Goal: Navigation & Orientation: Find specific page/section

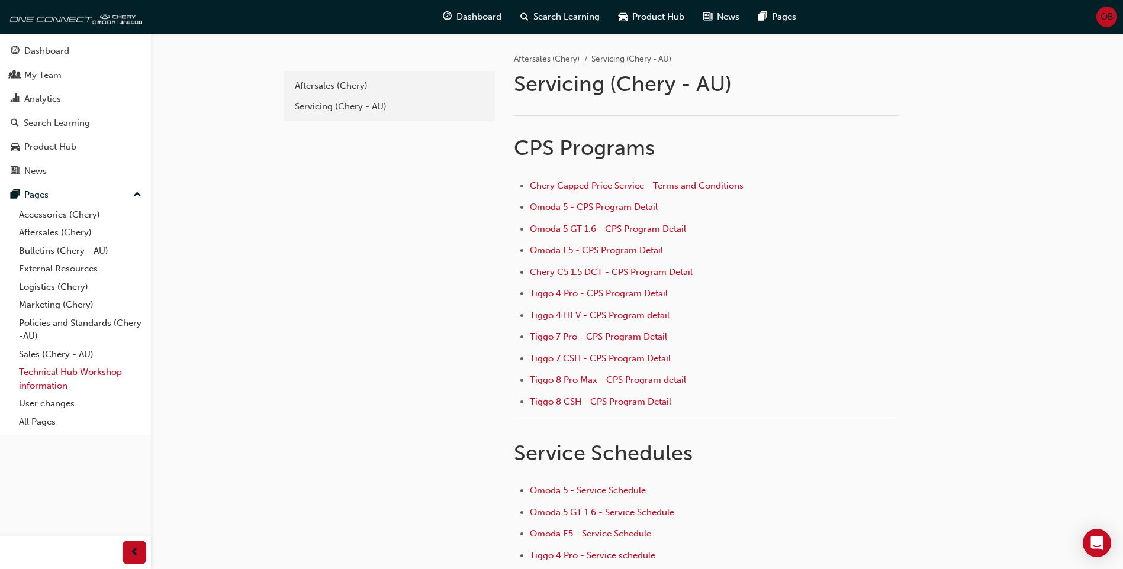
click at [83, 372] on link "Technical Hub Workshop information" at bounding box center [80, 378] width 132 height 31
click at [355, 110] on div "Servicing (Chery - AU)" at bounding box center [389, 107] width 189 height 14
click at [354, 92] on div "Aftersales (Chery)" at bounding box center [389, 86] width 189 height 14
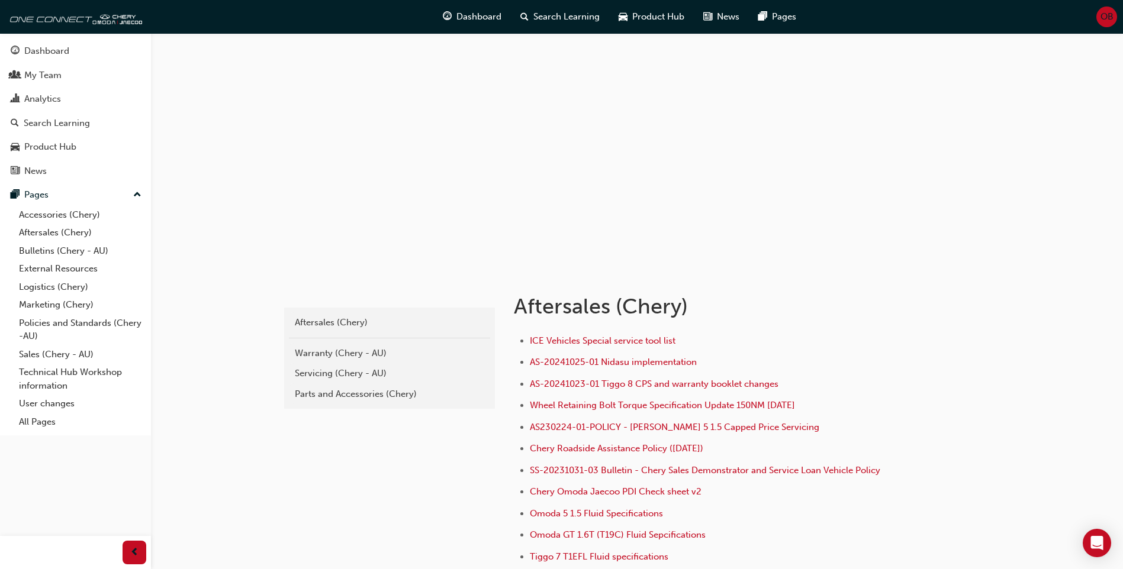
scroll to position [59, 0]
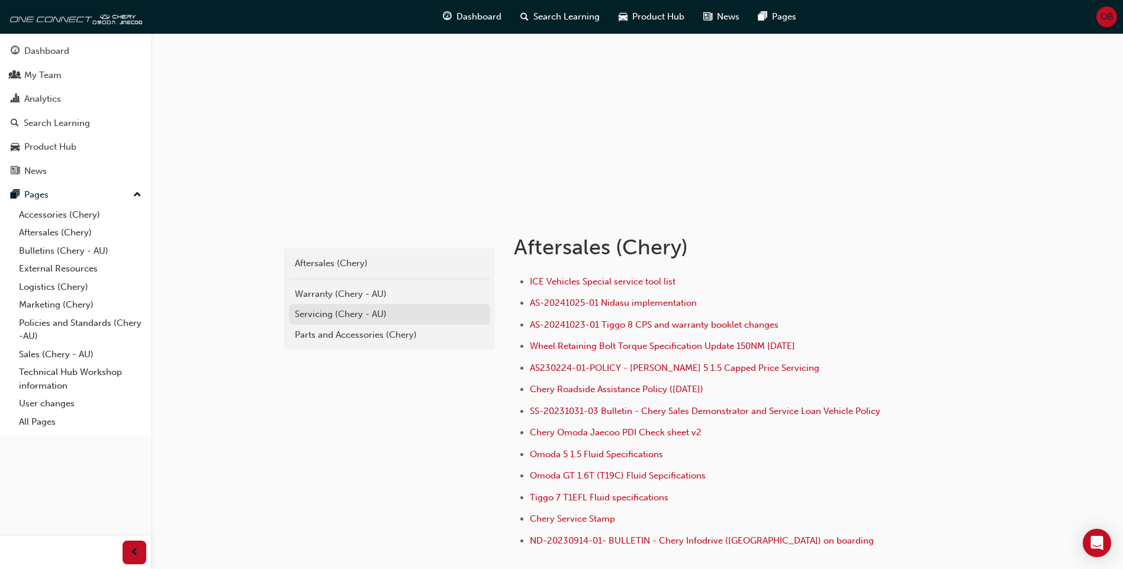
click at [345, 317] on div "Servicing (Chery - AU)" at bounding box center [389, 315] width 189 height 14
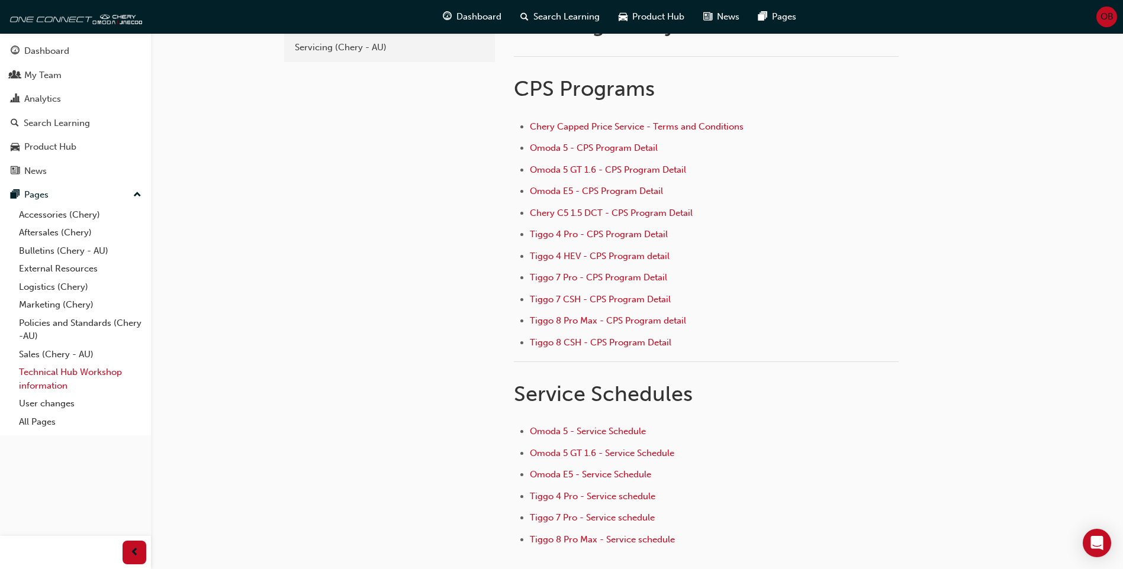
click at [82, 375] on link "Technical Hub Workshop information" at bounding box center [80, 378] width 132 height 31
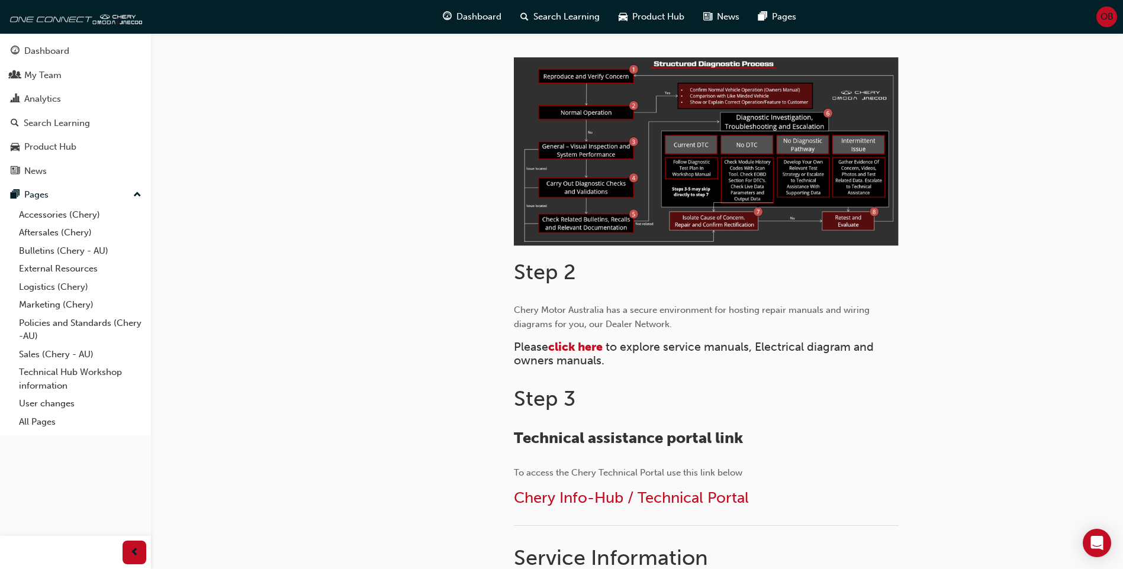
scroll to position [355, 0]
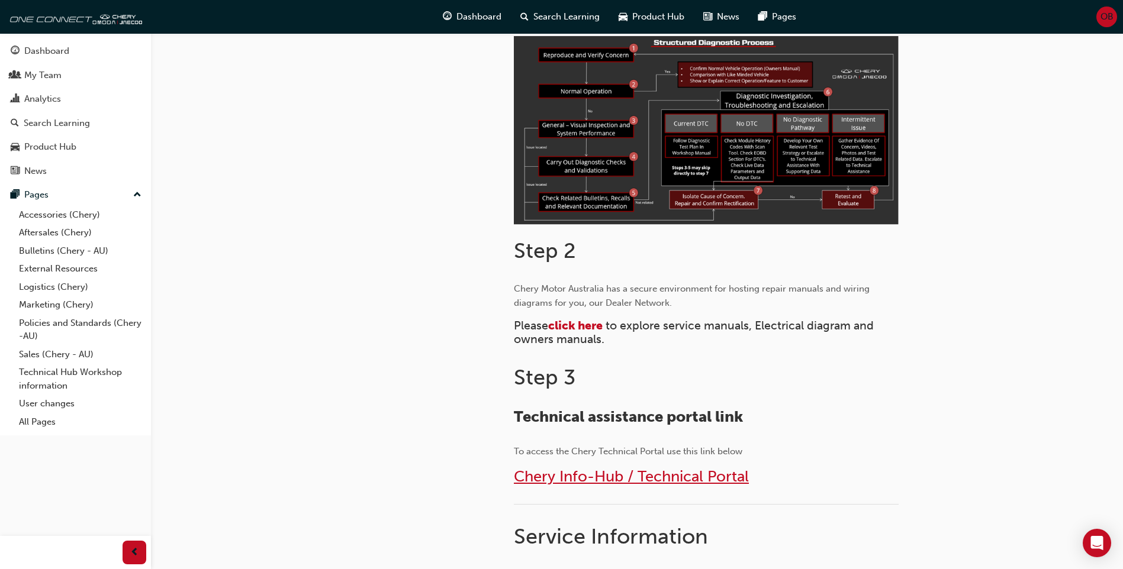
click at [652, 476] on span "Chery Info-Hub / Technical Portal" at bounding box center [631, 477] width 235 height 18
